Goal: Check status: Check status

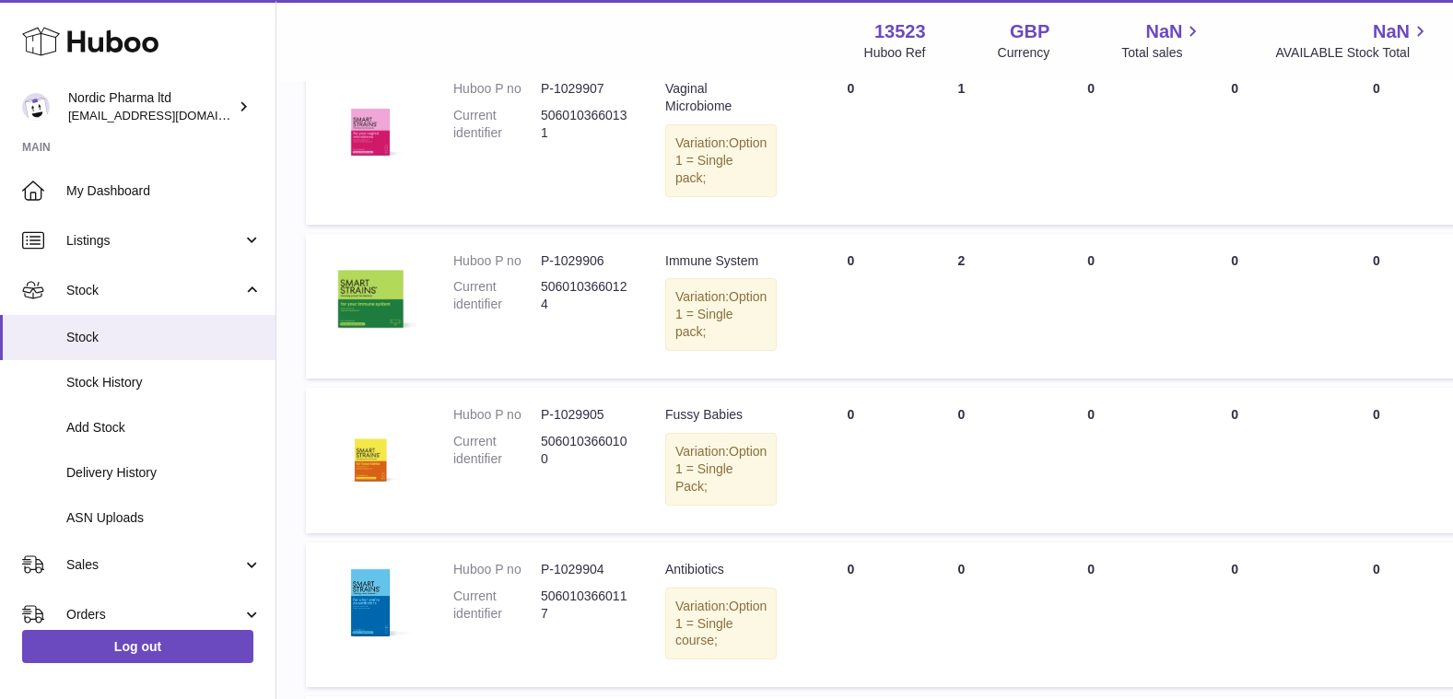
scroll to position [276, 0]
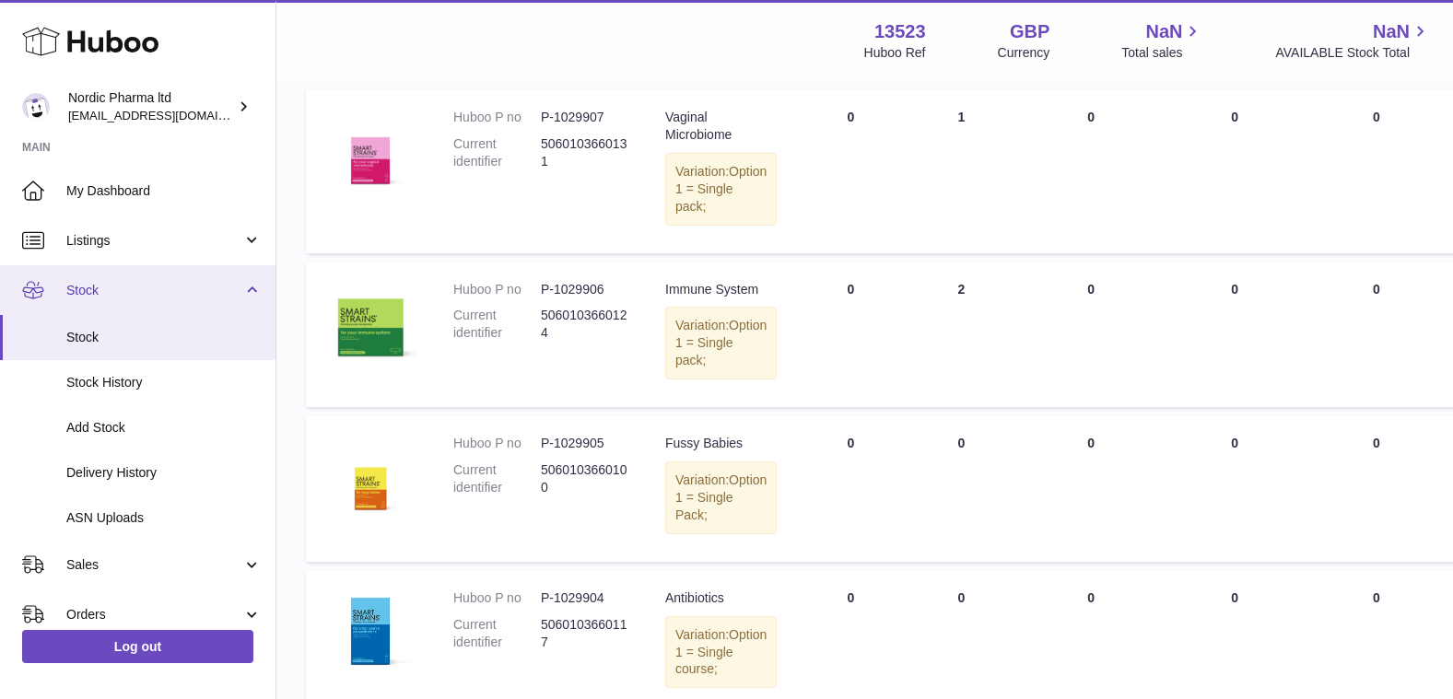
click at [98, 295] on span "Stock" at bounding box center [154, 291] width 176 height 18
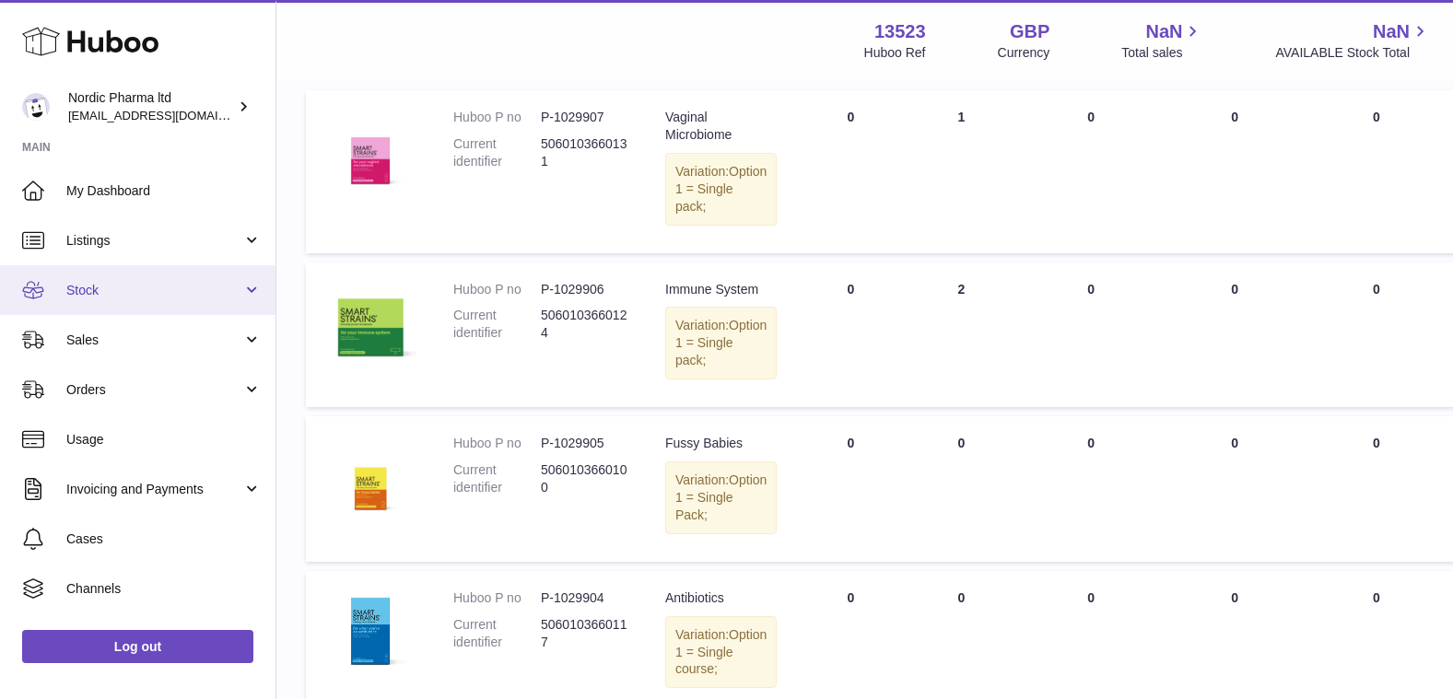
click at [89, 282] on span "Stock" at bounding box center [154, 291] width 176 height 18
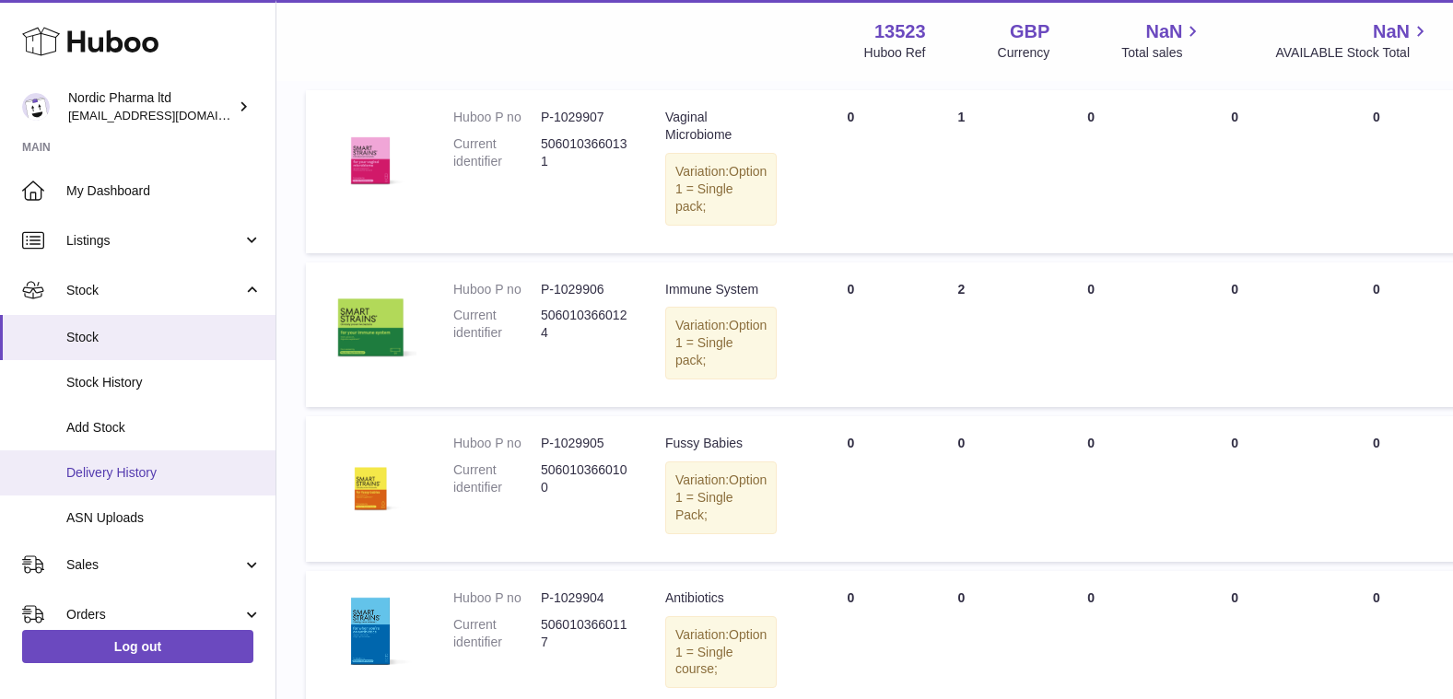
click at [113, 474] on span "Delivery History" at bounding box center [163, 473] width 195 height 18
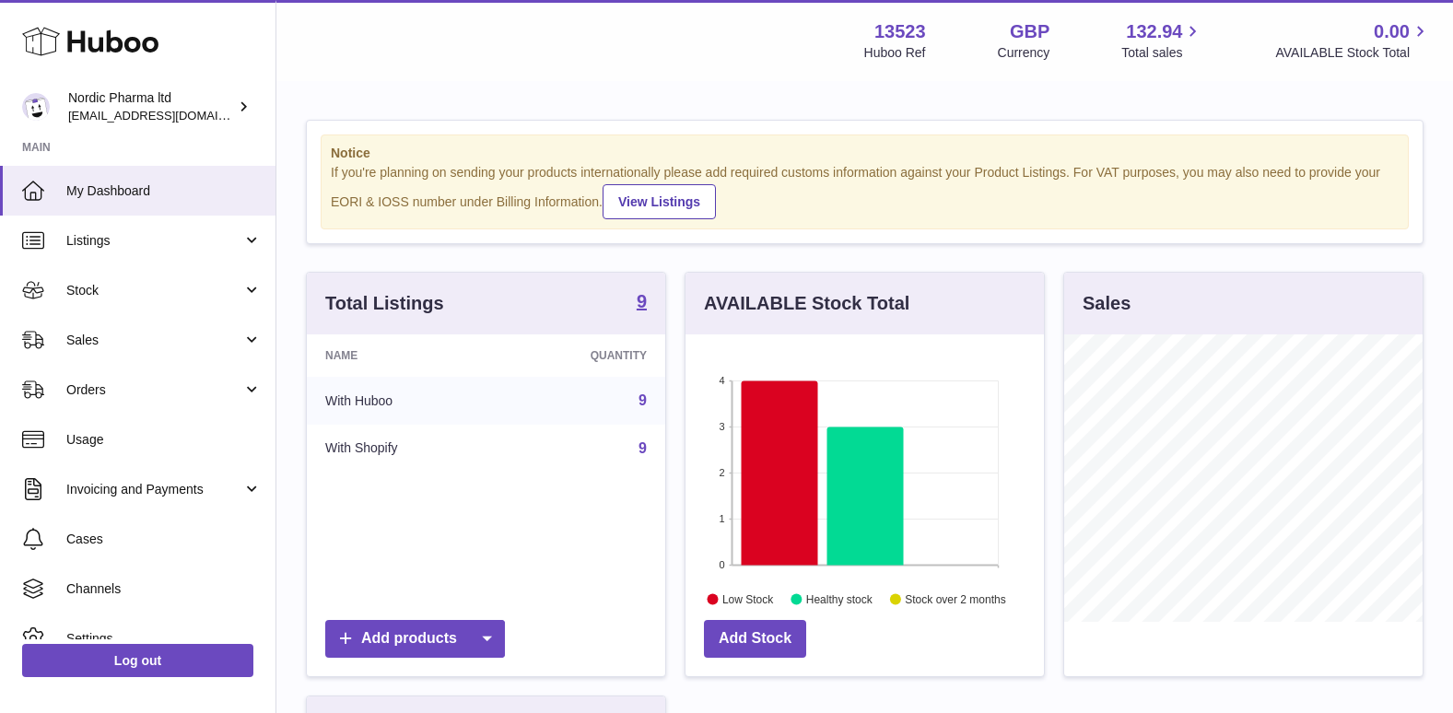
scroll to position [287, 358]
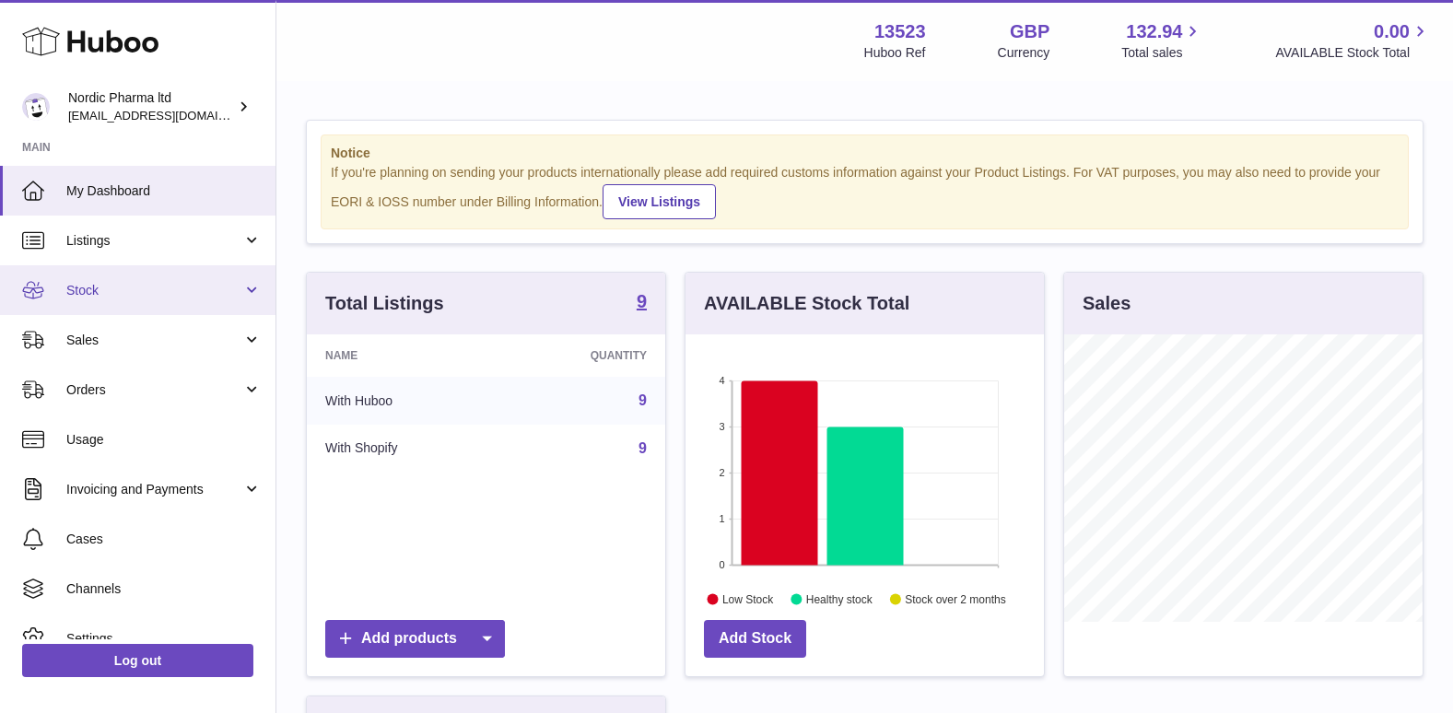
click at [105, 283] on span "Stock" at bounding box center [154, 291] width 176 height 18
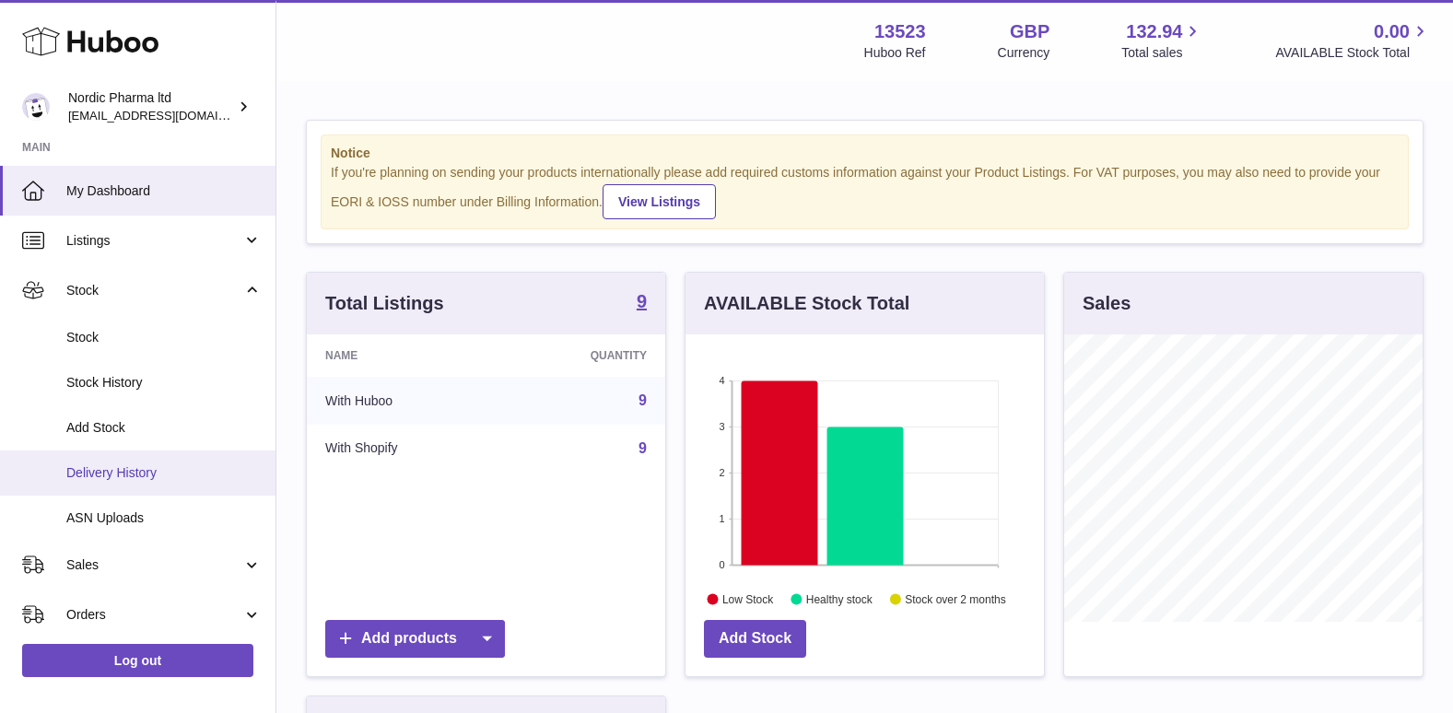
click at [96, 471] on span "Delivery History" at bounding box center [163, 473] width 195 height 18
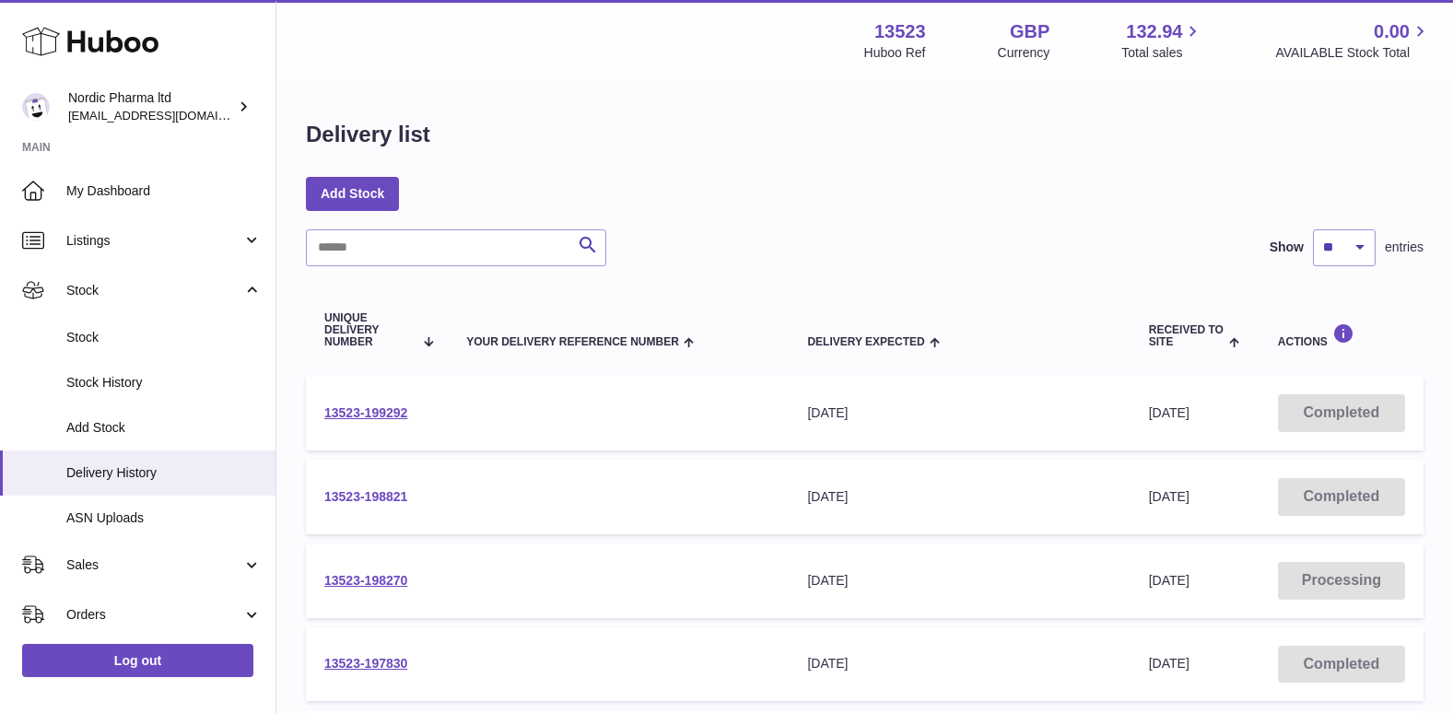
click at [367, 492] on link "13523-198821" at bounding box center [365, 496] width 83 height 15
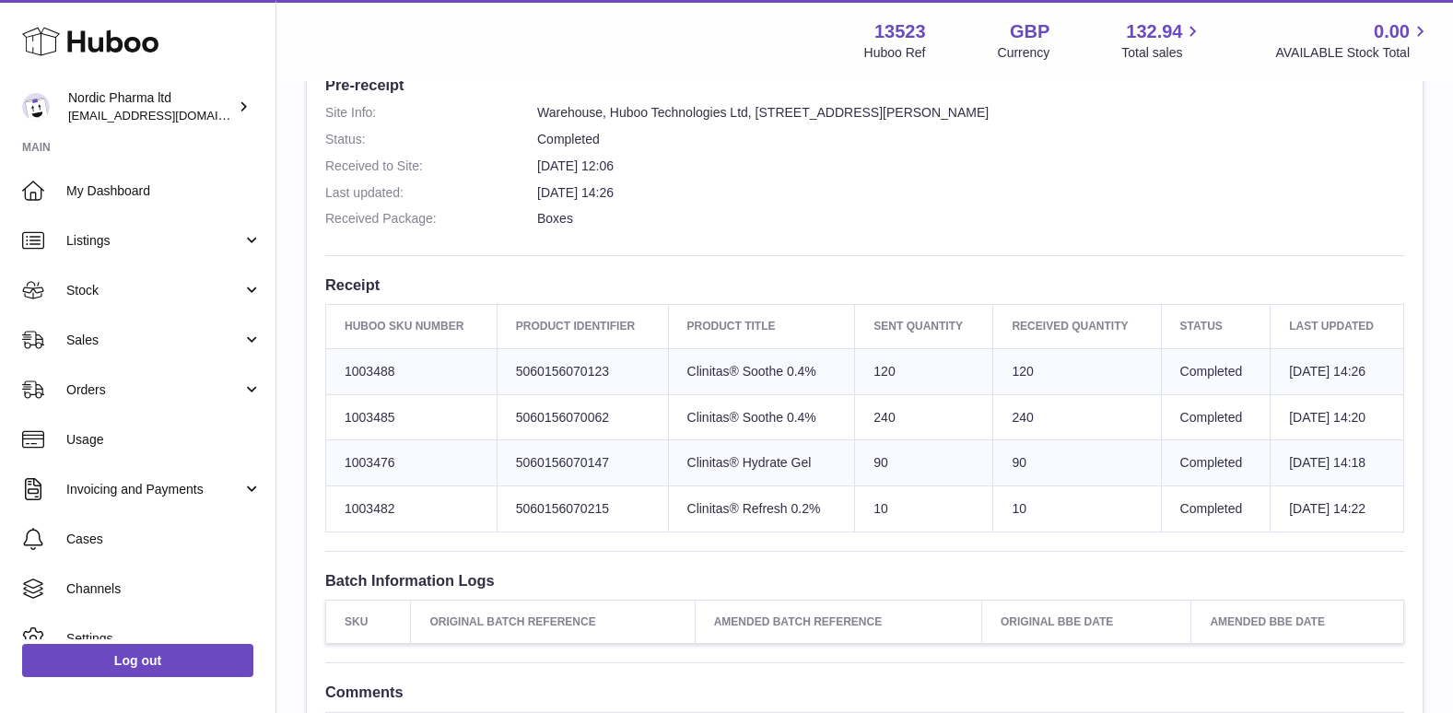
scroll to position [369, 0]
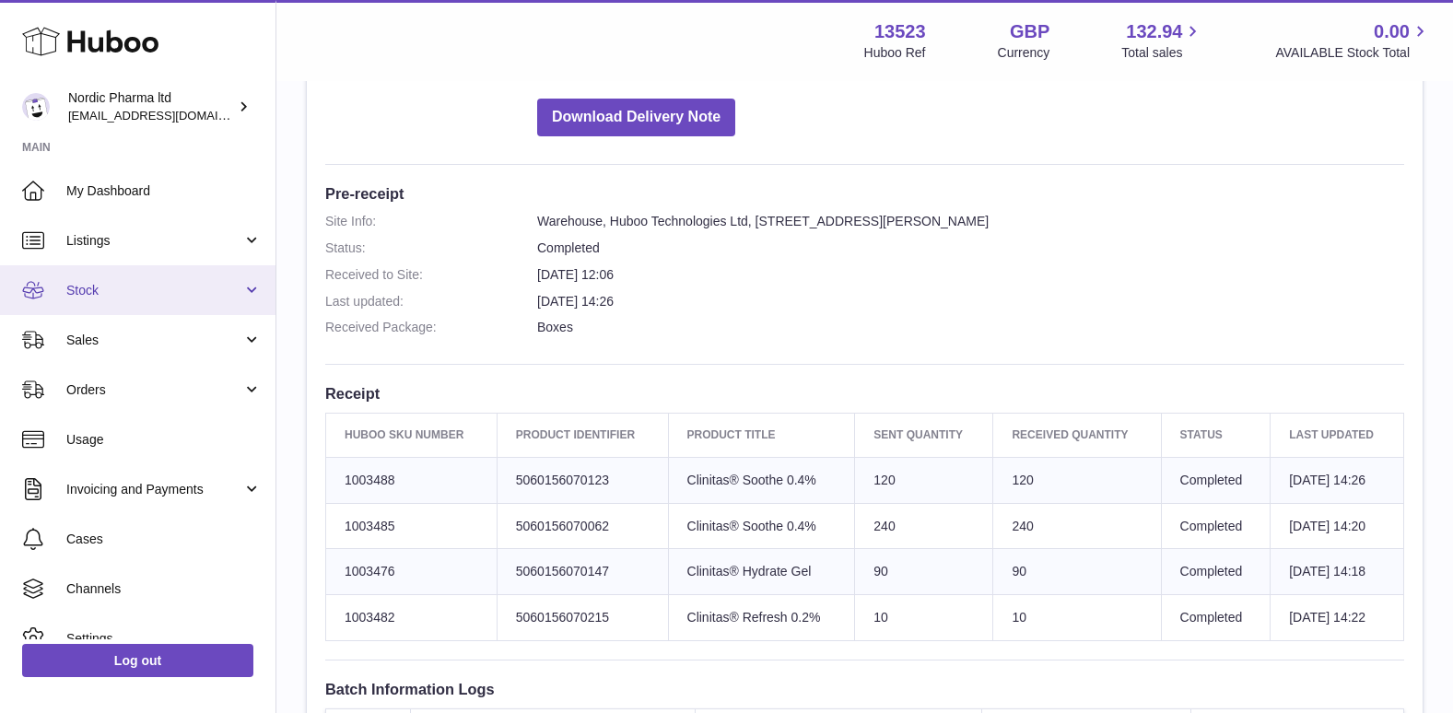
click at [121, 286] on span "Stock" at bounding box center [154, 291] width 176 height 18
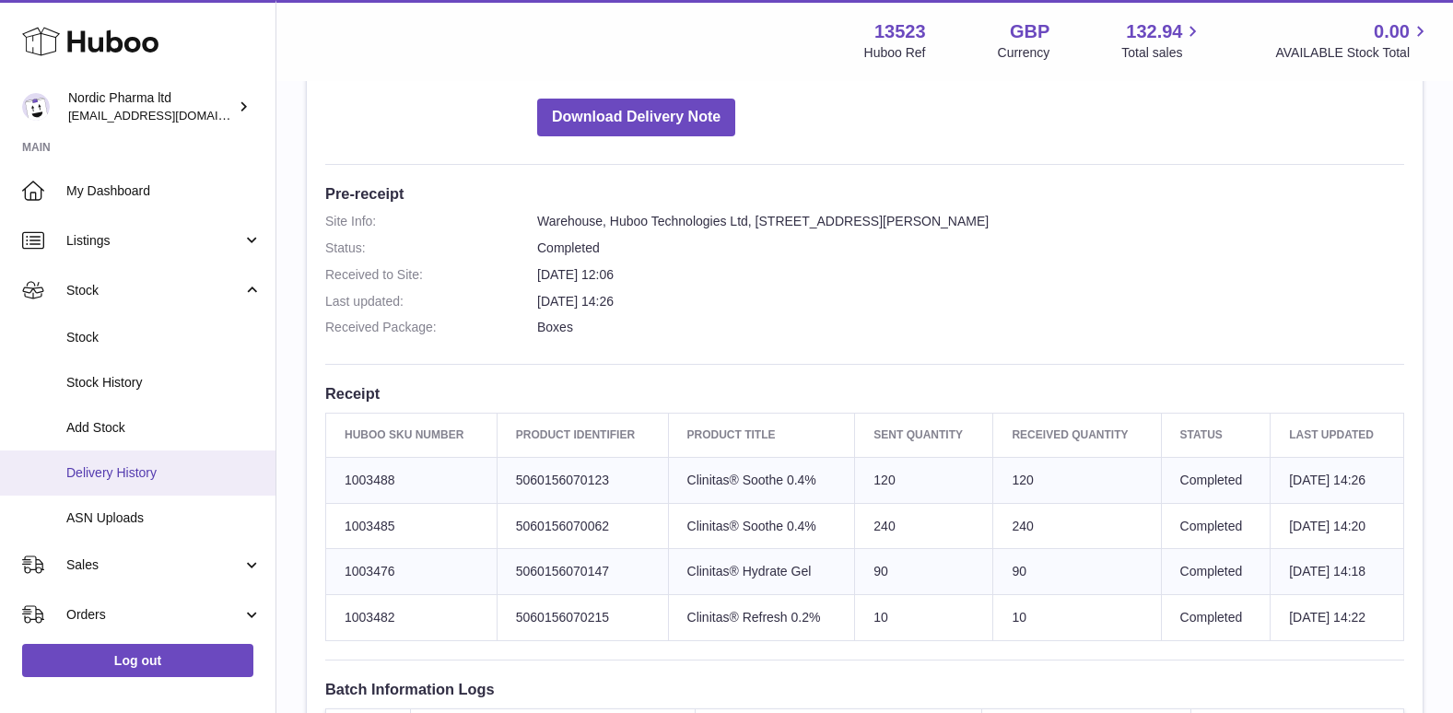
click at [84, 467] on span "Delivery History" at bounding box center [163, 473] width 195 height 18
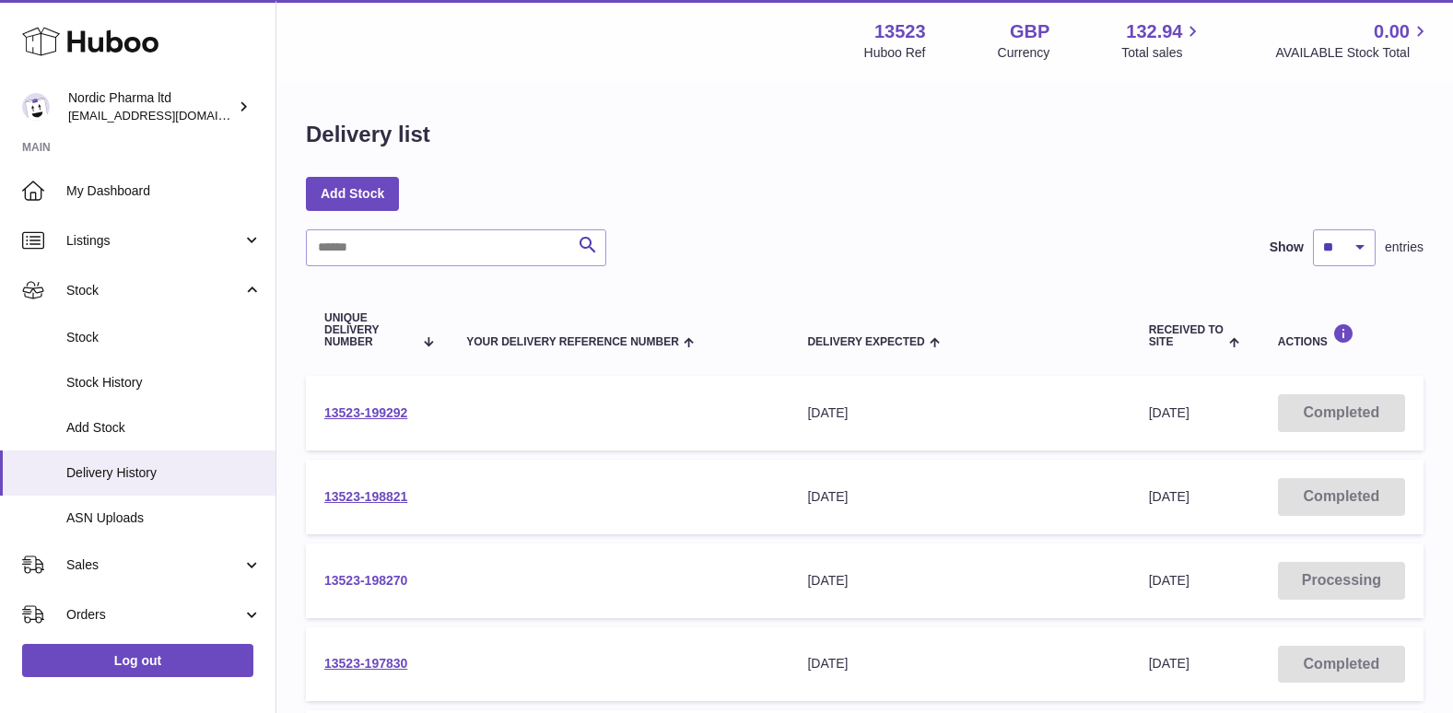
click at [376, 573] on link "13523-198270" at bounding box center [365, 580] width 83 height 15
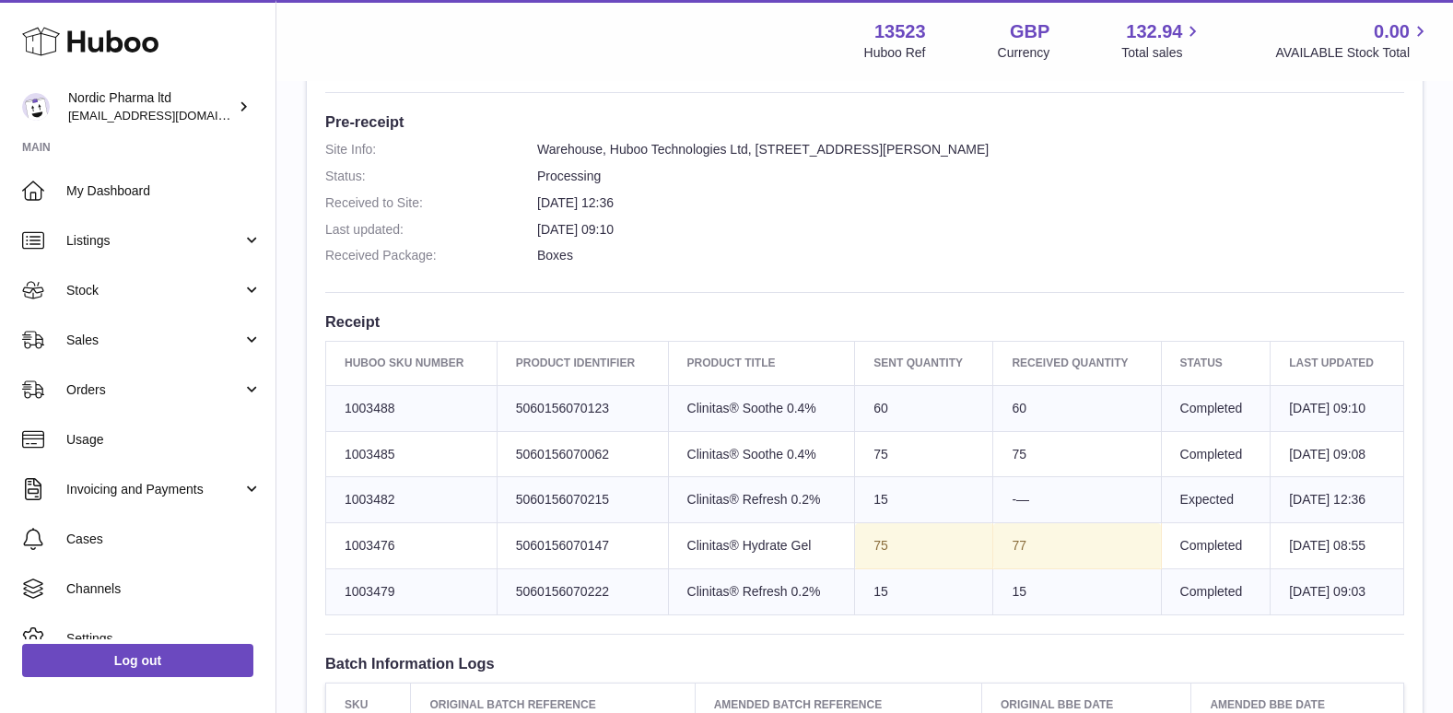
scroll to position [461, 0]
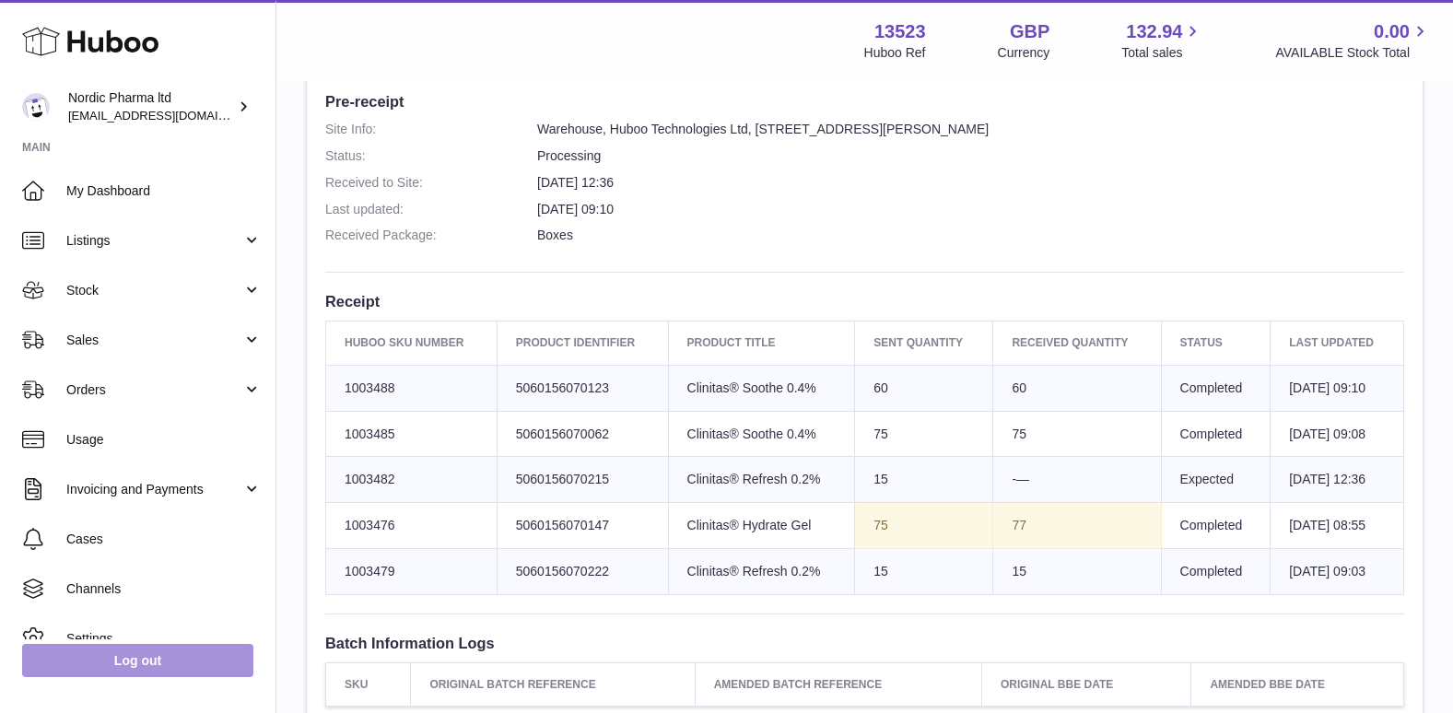
click at [128, 657] on link "Log out" at bounding box center [137, 660] width 231 height 33
